Goal: Use online tool/utility

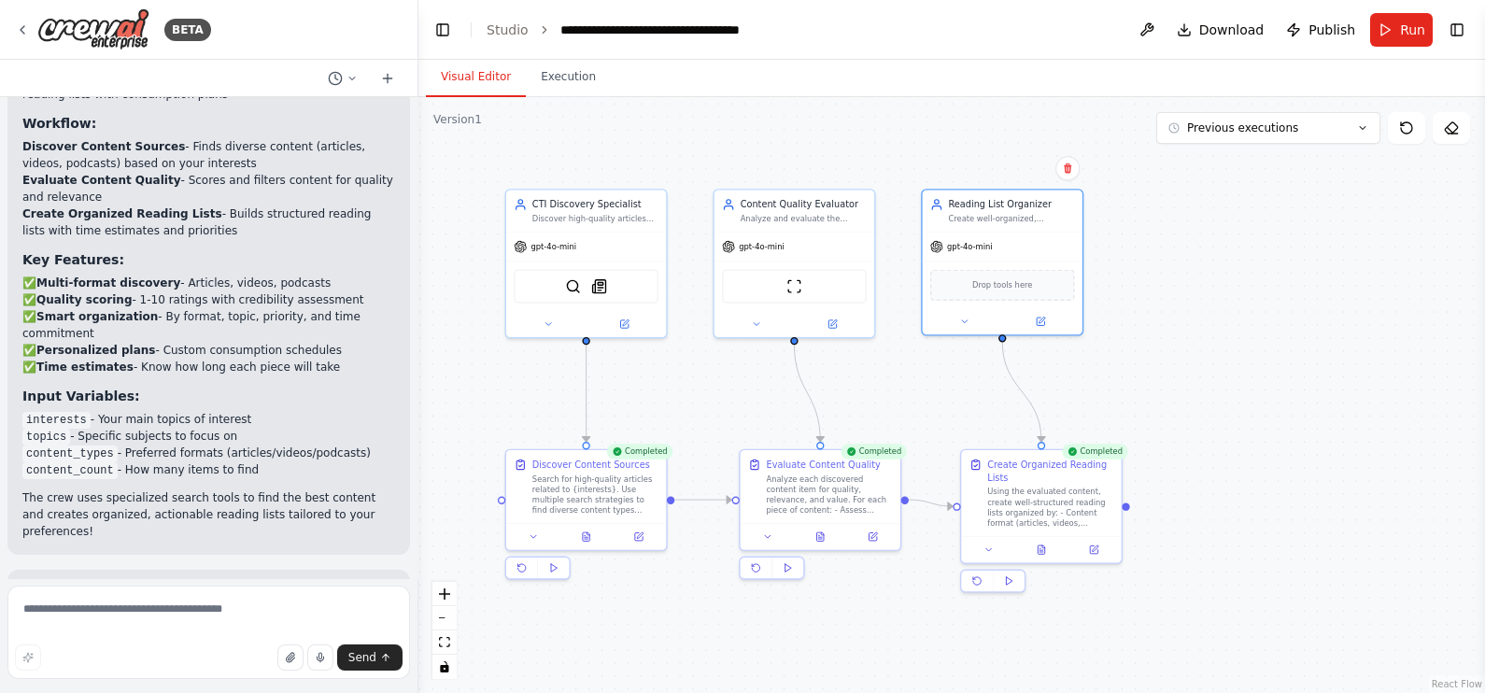
click at [833, 234] on div "gpt-4o-mini" at bounding box center [795, 247] width 160 height 29
click at [791, 495] on div "Analyze each discovered content item for quality, relevance, and value. For eac…" at bounding box center [829, 492] width 126 height 42
click at [820, 252] on div "gpt-4o-mini" at bounding box center [795, 244] width 160 height 29
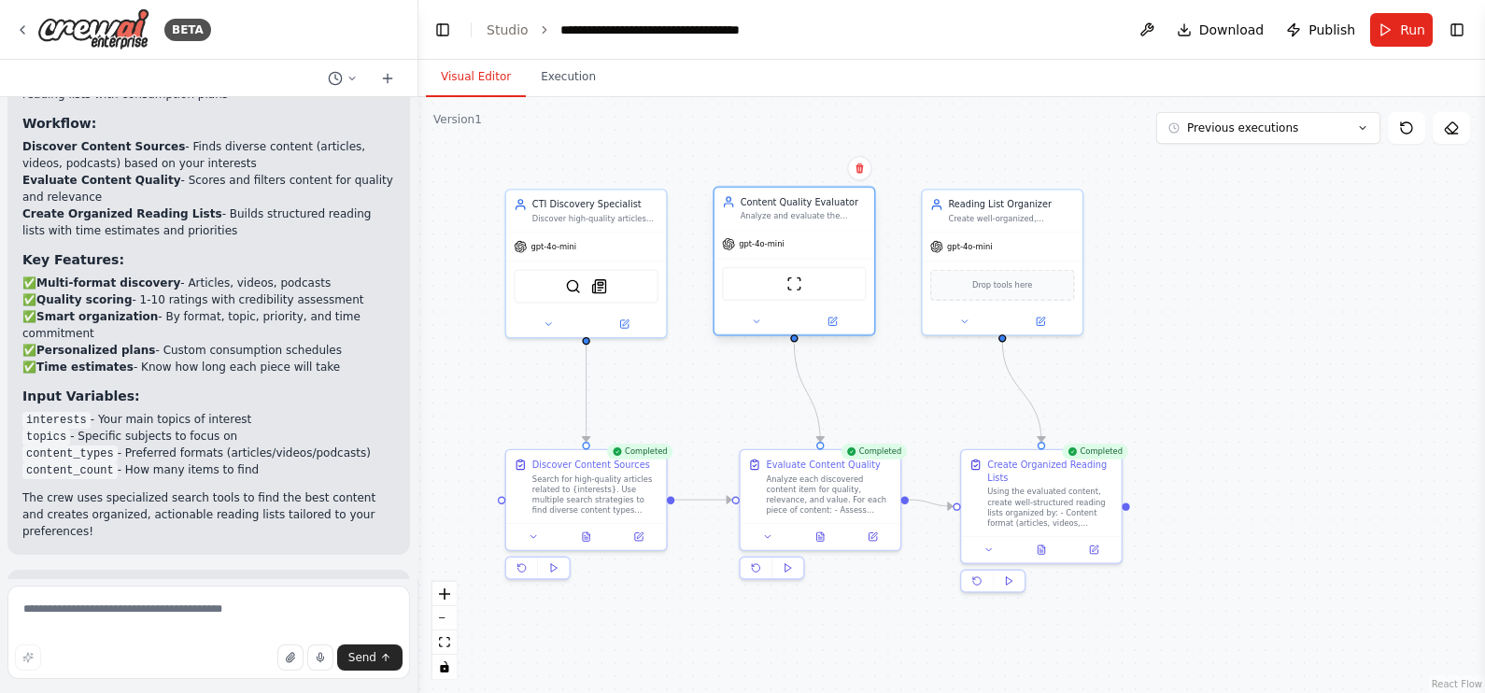
click at [820, 252] on div "gpt-4o-mini" at bounding box center [795, 244] width 160 height 29
click at [831, 319] on icon at bounding box center [832, 321] width 7 height 7
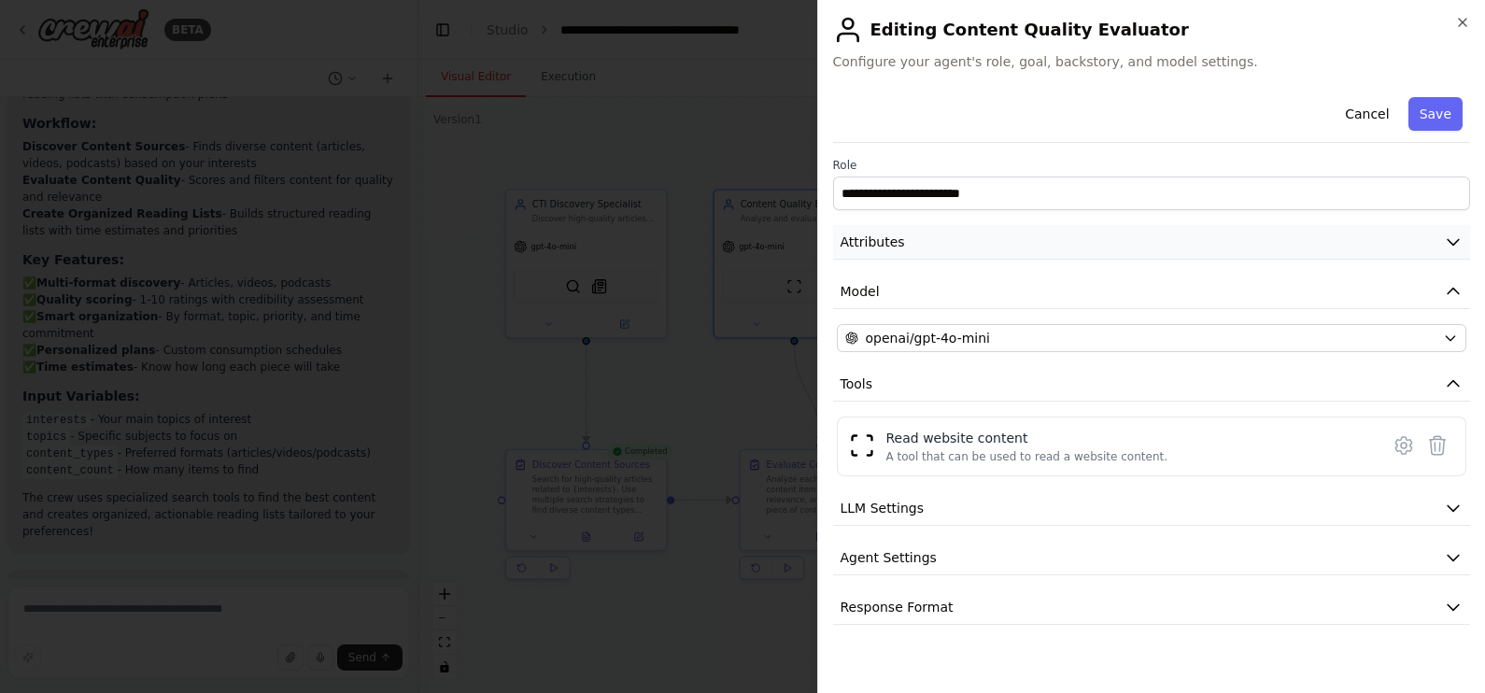
click at [934, 228] on button "Attributes" at bounding box center [1152, 242] width 638 height 35
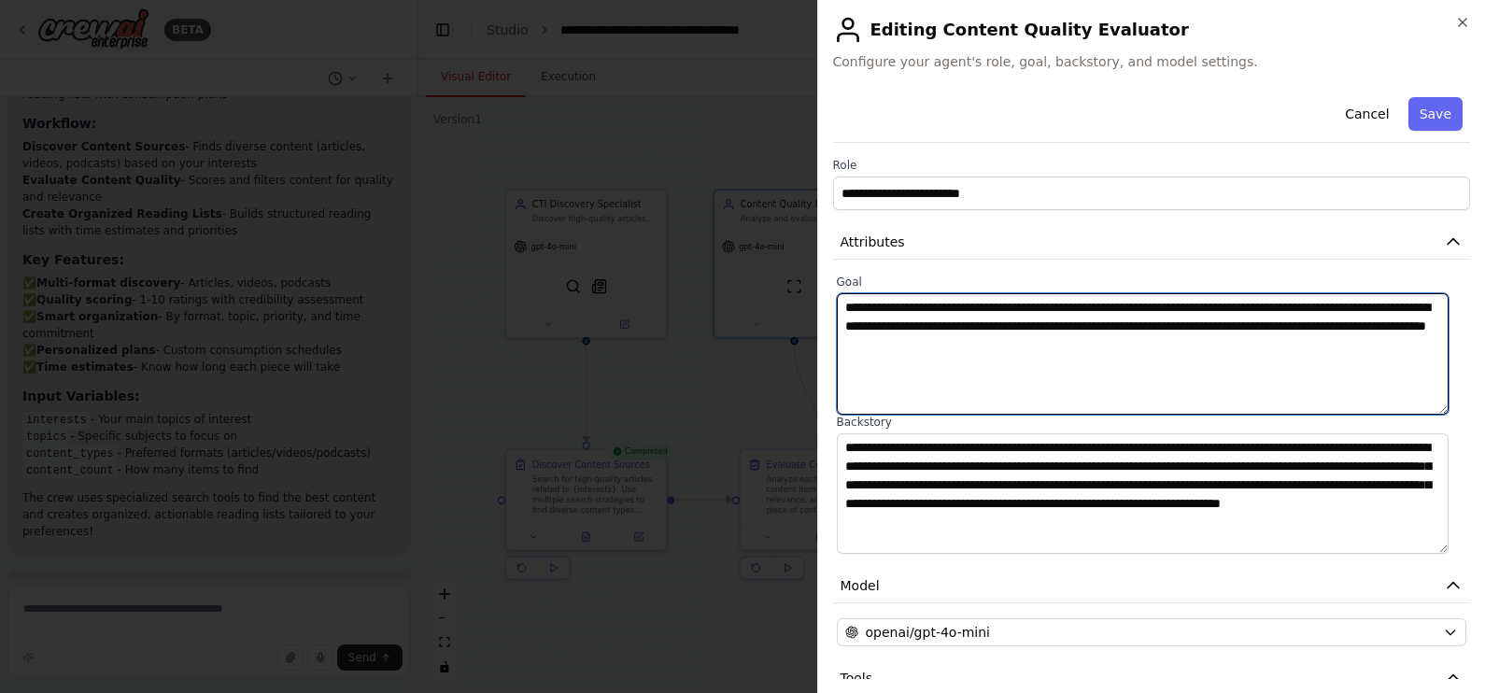
click at [845, 303] on textarea "**********" at bounding box center [1143, 353] width 613 height 121
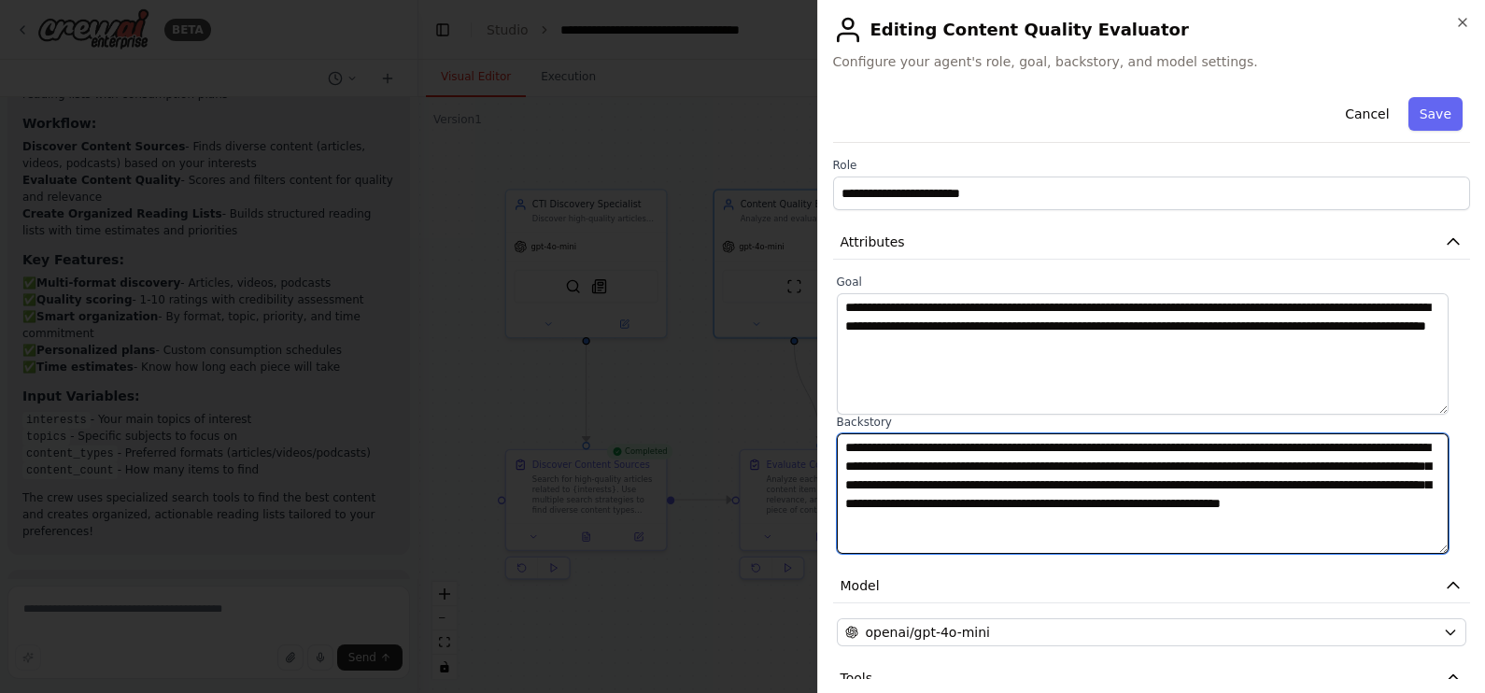
click at [980, 477] on textarea "**********" at bounding box center [1143, 493] width 613 height 121
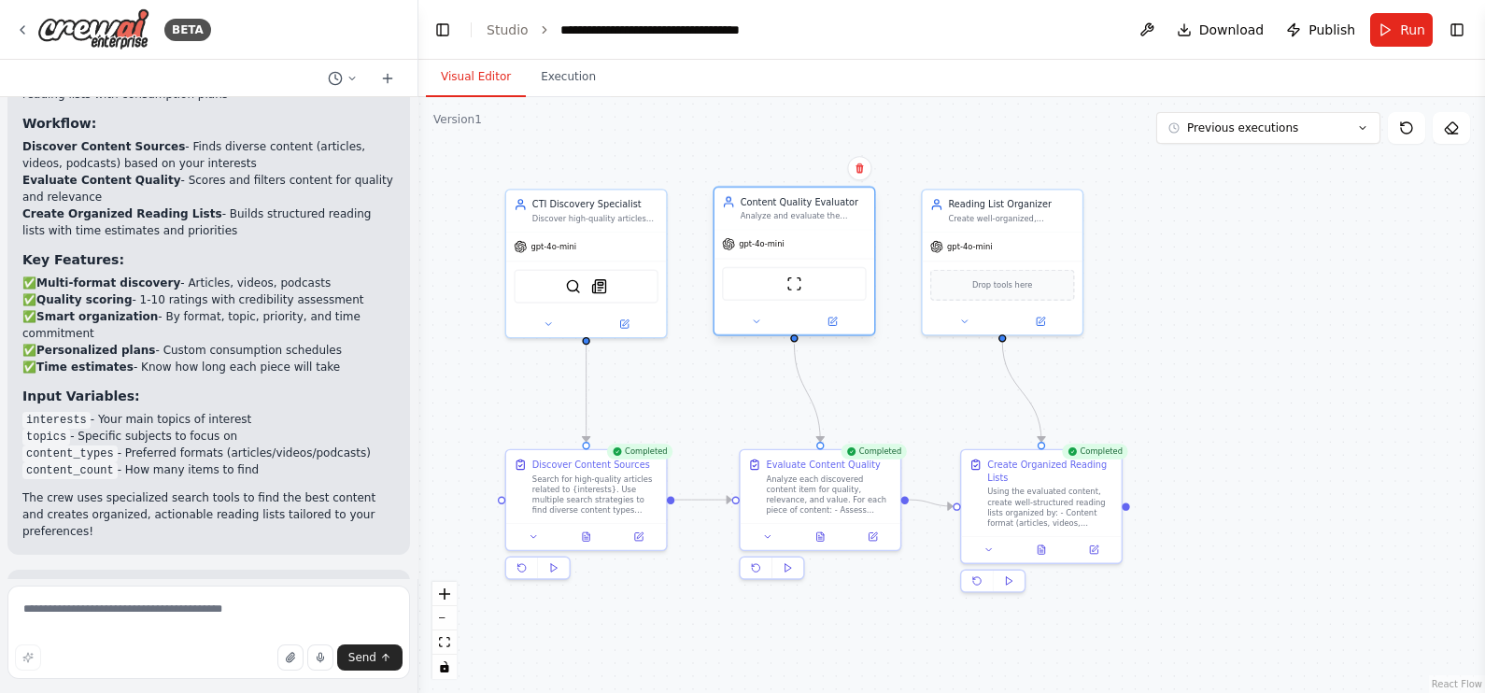
click at [795, 294] on div "ScrapeWebsiteTool" at bounding box center [794, 284] width 145 height 34
click at [802, 294] on div "ScrapeWebsiteTool" at bounding box center [794, 284] width 145 height 34
click at [797, 284] on img at bounding box center [795, 285] width 16 height 16
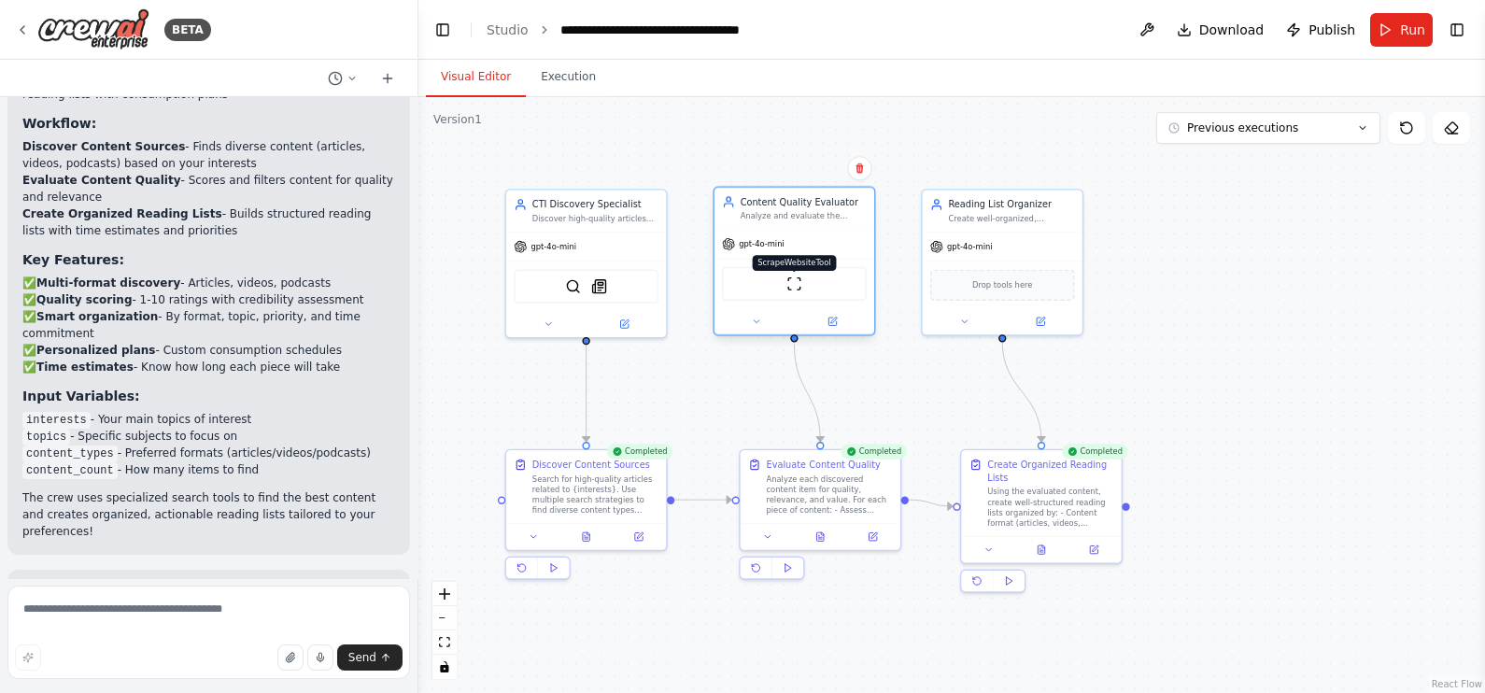
click at [797, 284] on img at bounding box center [795, 285] width 16 height 16
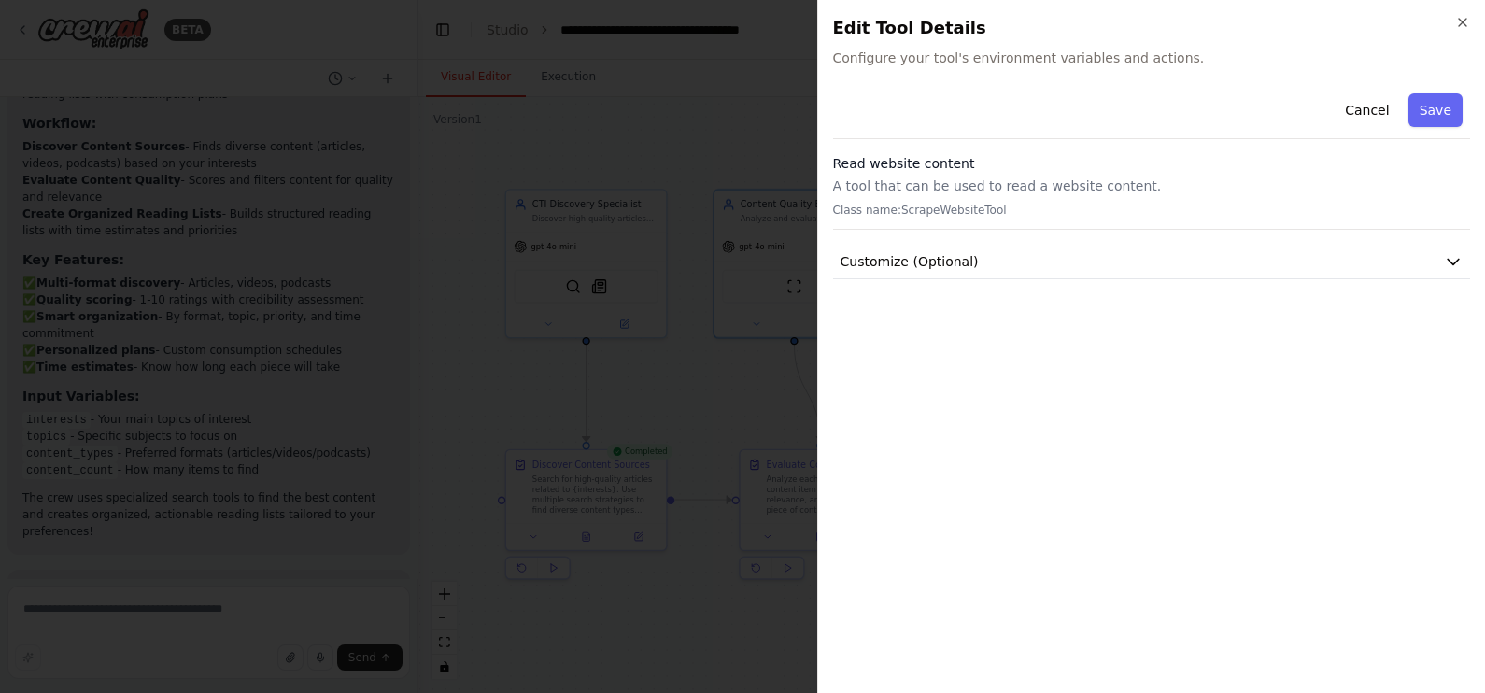
click at [1060, 187] on p "A tool that can be used to read a website content." at bounding box center [1152, 186] width 638 height 19
drag, startPoint x: 840, startPoint y: 30, endPoint x: 973, endPoint y: 15, distance: 134.4
click at [973, 15] on h2 "Edit Tool Details" at bounding box center [1152, 28] width 638 height 26
click at [973, 15] on div "Close Edit Tool Details Configure your tool's environment variables and actions…" at bounding box center [1151, 346] width 669 height 693
click at [942, 273] on button "Customize (Optional)" at bounding box center [1152, 262] width 638 height 35
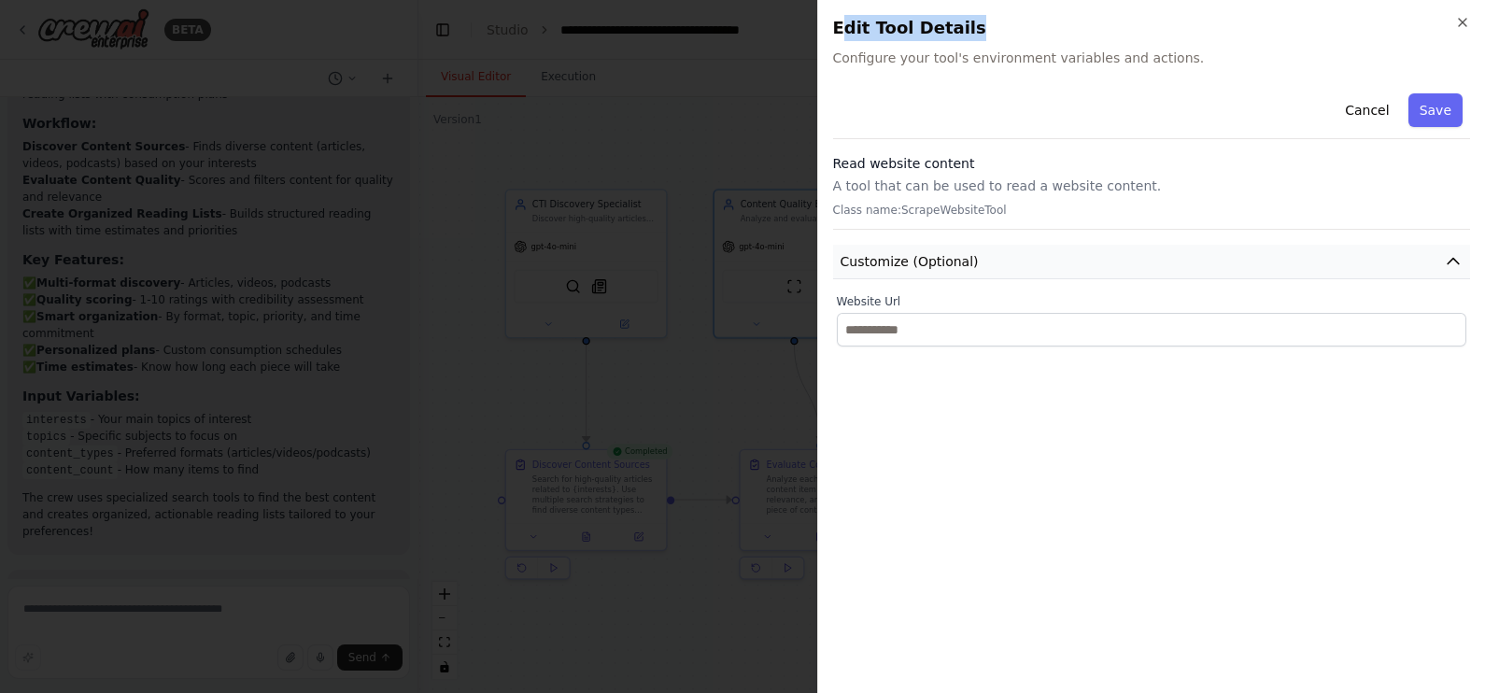
click at [942, 273] on button "Customize (Optional)" at bounding box center [1152, 262] width 638 height 35
